Goal: Task Accomplishment & Management: Manage account settings

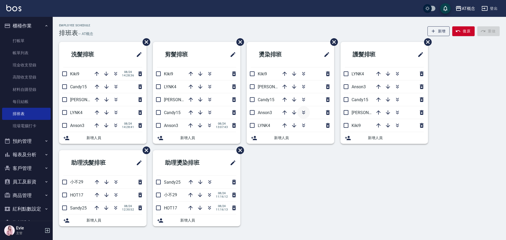
click at [305, 114] on icon "button" at bounding box center [303, 112] width 6 height 6
click at [303, 112] on icon "button" at bounding box center [303, 112] width 6 height 6
click at [25, 165] on button "客戶管理" at bounding box center [26, 168] width 48 height 14
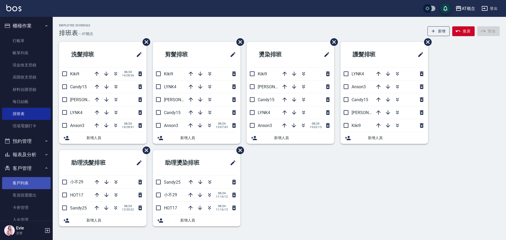
click at [36, 184] on link "客戶列表" at bounding box center [26, 183] width 48 height 12
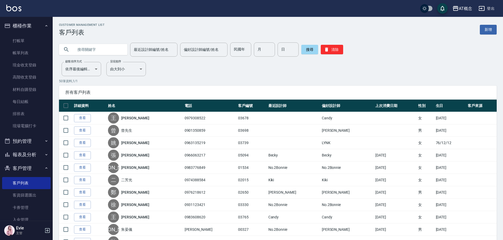
click at [88, 49] on input "text" at bounding box center [99, 49] width 50 height 14
type input "03669"
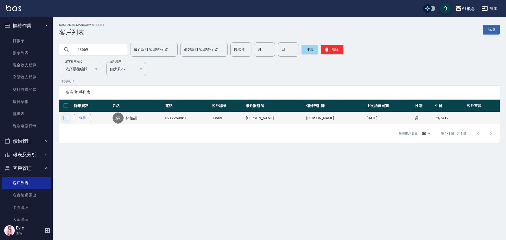
click at [63, 116] on input "checkbox" at bounding box center [65, 117] width 11 height 11
checkbox input "true"
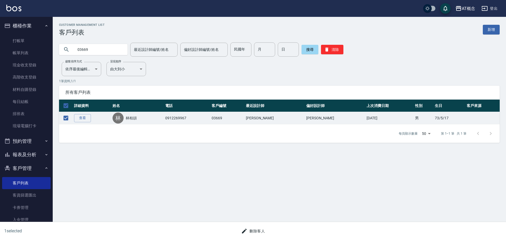
click at [258, 230] on button "刪除客人" at bounding box center [253, 231] width 28 height 10
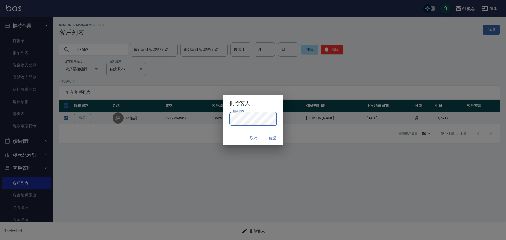
click at [277, 138] on button "確認" at bounding box center [272, 138] width 17 height 10
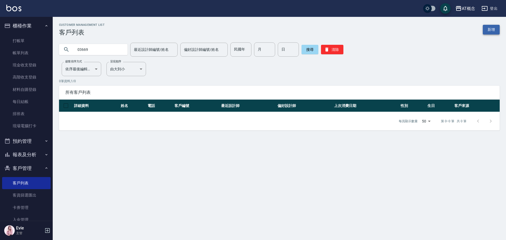
click at [493, 30] on link "新增" at bounding box center [490, 30] width 17 height 10
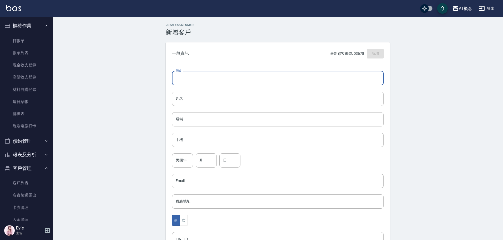
click at [191, 77] on input "代號" at bounding box center [278, 78] width 212 height 14
type input "03669"
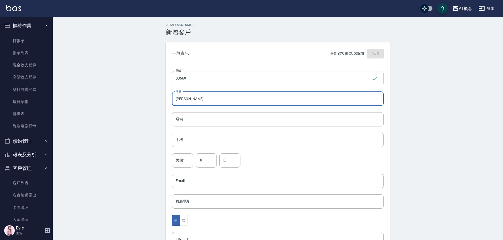
type input "[PERSON_NAME]"
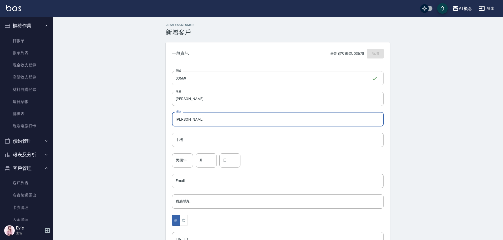
type input "[PERSON_NAME]"
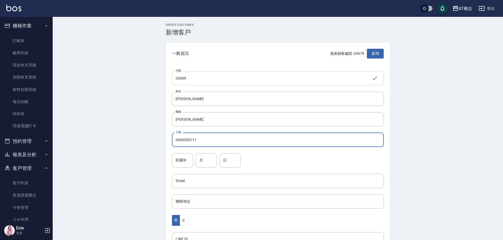
type input "0960550711"
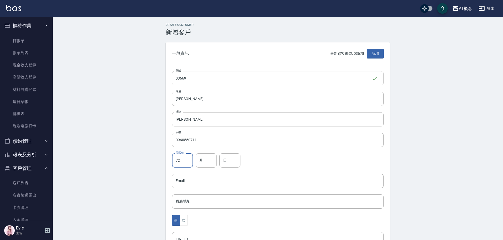
type input "72"
type input "7"
type input "11"
click at [181, 218] on button "女" at bounding box center [184, 220] width 8 height 11
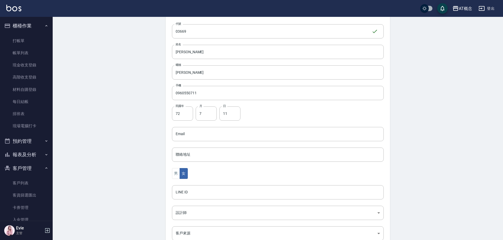
scroll to position [103, 0]
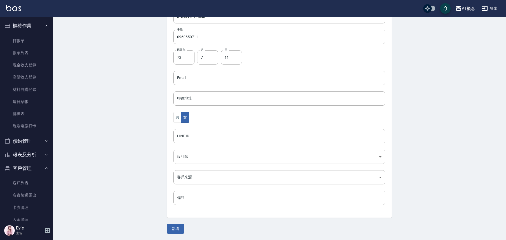
click at [199, 158] on body "AT概念 登出 櫃檯作業 打帳單 帳單列表 現金收支登錄 高階收支登錄 材料自購登錄 每日結帳 排班表 現場電腦打卡 預約管理 預約管理 單日預約紀錄 單週預…" at bounding box center [253, 68] width 506 height 343
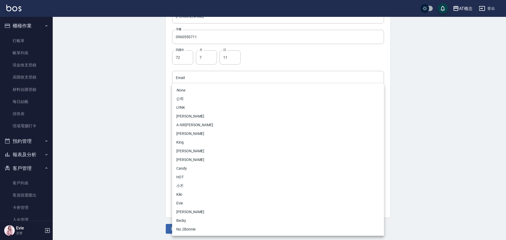
click at [191, 214] on li "[PERSON_NAME]" at bounding box center [278, 212] width 212 height 9
type input "6d66dedd-d7e3-492f-8c05-f4e40e3a1c36"
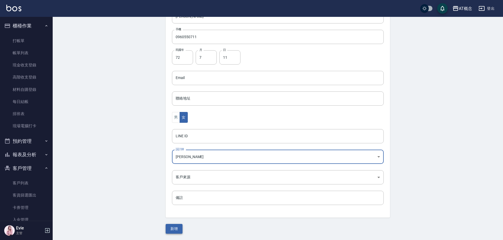
click at [177, 231] on button "新增" at bounding box center [174, 229] width 17 height 10
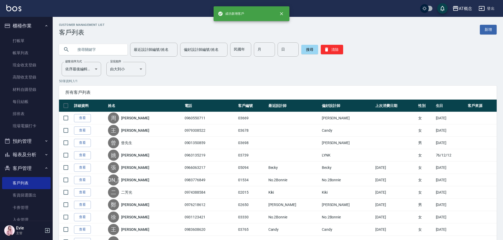
click at [79, 49] on input "text" at bounding box center [99, 49] width 50 height 14
type input "01363"
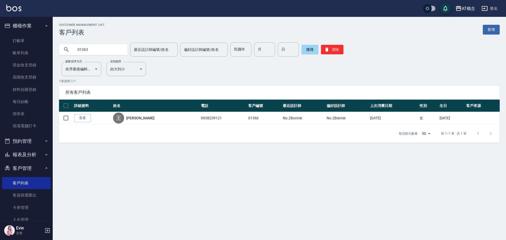
click at [87, 119] on link "查看" at bounding box center [82, 118] width 17 height 8
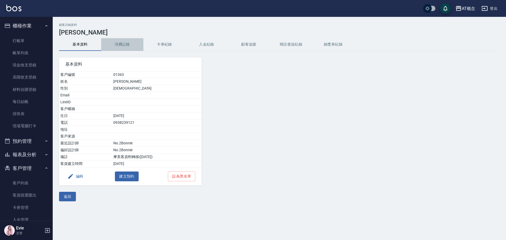
click at [126, 46] on button "消費記錄" at bounding box center [122, 44] width 42 height 13
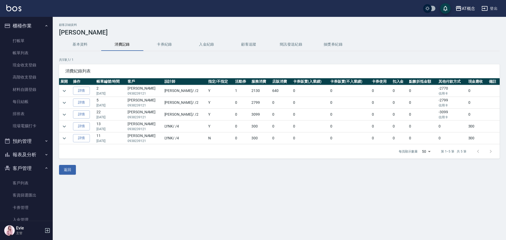
drag, startPoint x: 15, startPoint y: 179, endPoint x: 31, endPoint y: 167, distance: 19.8
click at [15, 179] on link "客戶列表" at bounding box center [26, 183] width 48 height 12
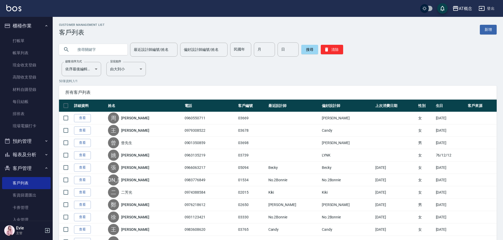
click at [92, 46] on input "text" at bounding box center [99, 49] width 50 height 14
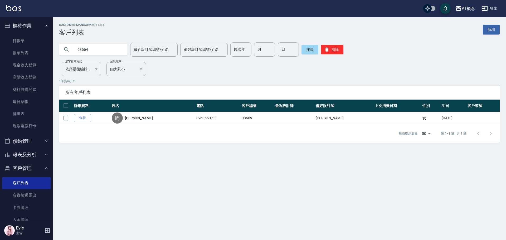
type input "03664"
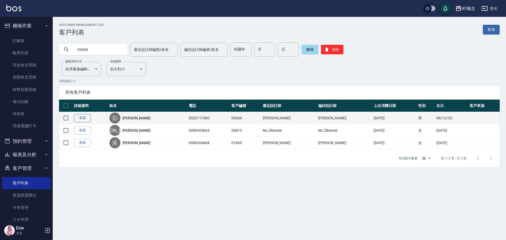
click at [82, 116] on link "查看" at bounding box center [82, 118] width 17 height 8
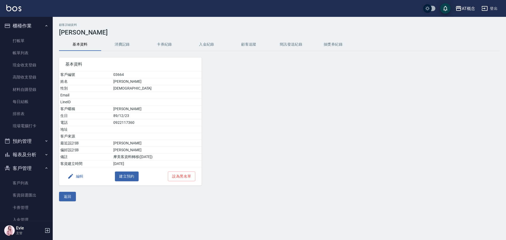
drag, startPoint x: 69, startPoint y: 194, endPoint x: 75, endPoint y: 172, distance: 22.7
click at [70, 193] on button "返回" at bounding box center [67, 197] width 17 height 10
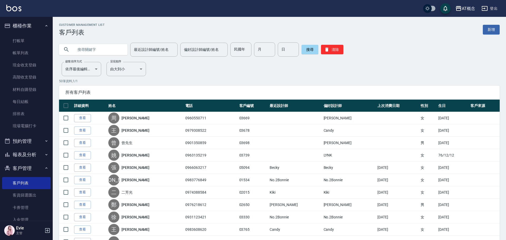
click at [93, 50] on input "text" at bounding box center [99, 49] width 50 height 14
type input "03664"
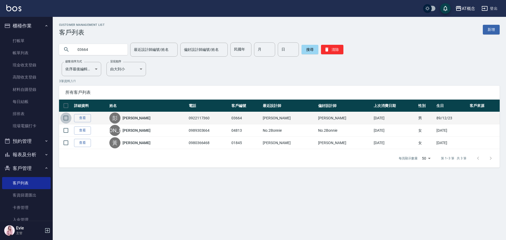
click at [66, 118] on input "checkbox" at bounding box center [65, 117] width 11 height 11
checkbox input "true"
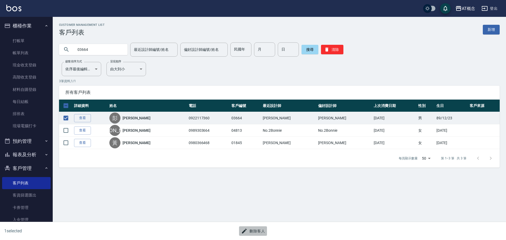
click at [259, 231] on button "刪除客人" at bounding box center [253, 231] width 28 height 10
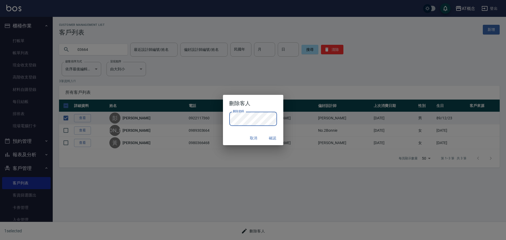
click at [272, 137] on button "確認" at bounding box center [272, 138] width 17 height 10
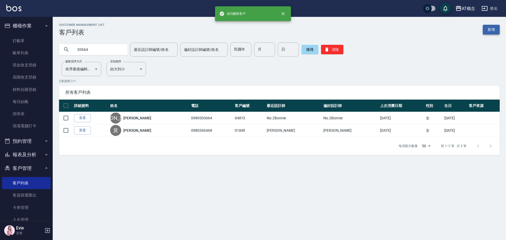
click at [488, 31] on link "新增" at bounding box center [490, 30] width 17 height 10
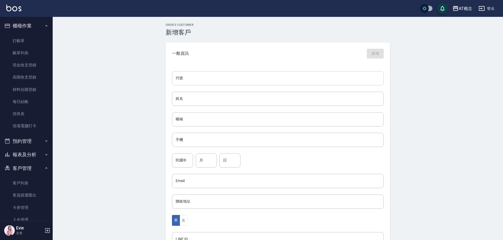
click at [247, 76] on input "代號" at bounding box center [278, 78] width 212 height 14
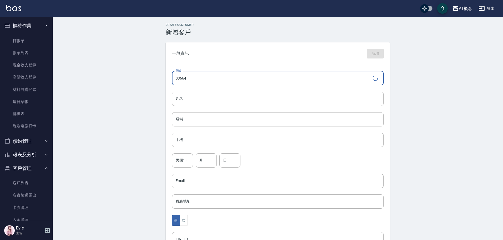
type input "03664"
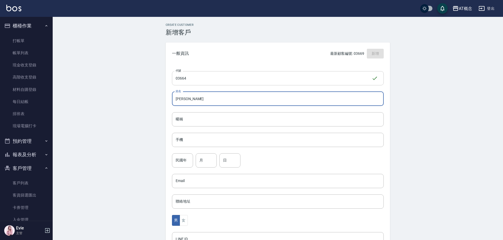
type input "[PERSON_NAME]"
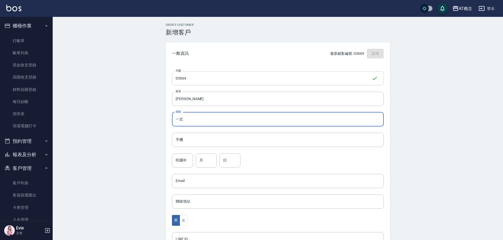
type input "一志"
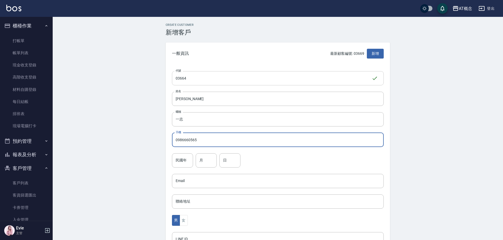
type input "0986660565"
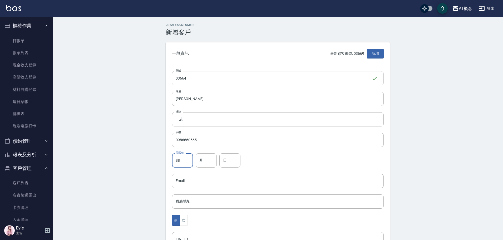
type input "88"
type input "5"
type input "18"
click at [150, 188] on div "Create Customer 新增客戶 一般資訊 最新顧客編號: 03669 新增 代號 03664 ​ 代號 姓名 [PERSON_NAME] 姓名 暱稱…" at bounding box center [278, 180] width 450 height 326
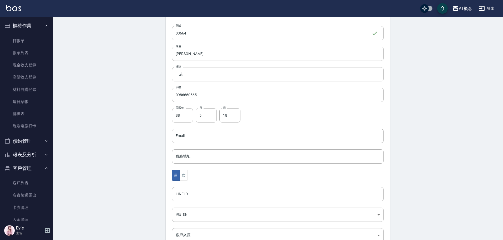
scroll to position [103, 0]
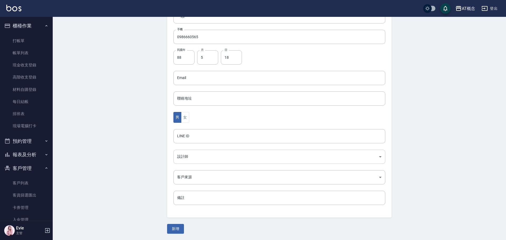
click at [188, 156] on body "AT概念 登出 櫃檯作業 打帳單 帳單列表 現金收支登錄 高階收支登錄 材料自購登錄 每日結帳 排班表 現場電腦打卡 預約管理 預約管理 單日預約紀錄 單週預…" at bounding box center [253, 68] width 506 height 343
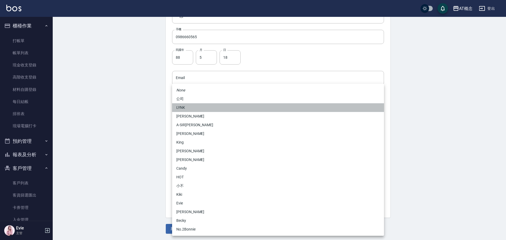
click at [181, 111] on li "LYNK" at bounding box center [278, 107] width 212 height 9
type input "7b760190-a54a-4ce3-a4b8-9dfdebd6f24a"
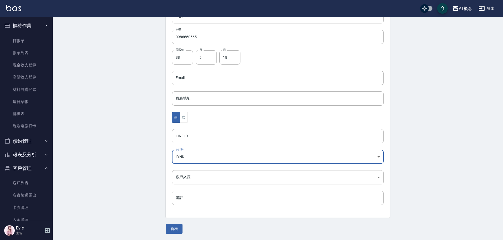
click at [174, 227] on button "新增" at bounding box center [174, 229] width 17 height 10
